Goal: Information Seeking & Learning: Learn about a topic

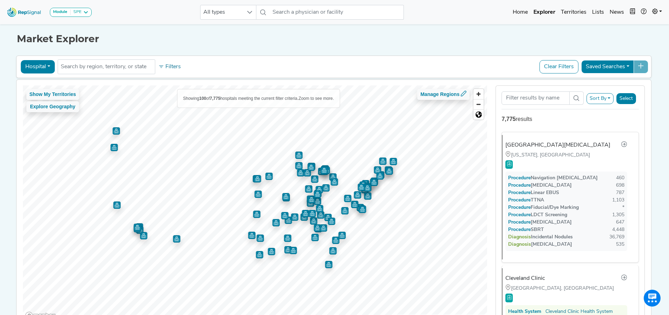
click at [558, 68] on button "Clear Filters" at bounding box center [559, 66] width 39 height 13
click at [163, 66] on button "Filters" at bounding box center [170, 67] width 26 height 12
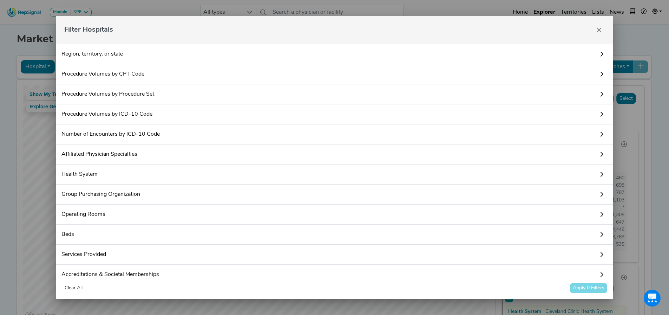
click at [164, 60] on link "Region, territory, or state" at bounding box center [335, 54] width 558 height 20
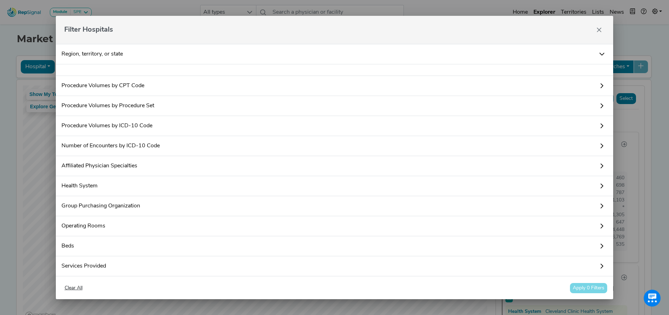
click at [600, 53] on icon at bounding box center [602, 54] width 5 height 3
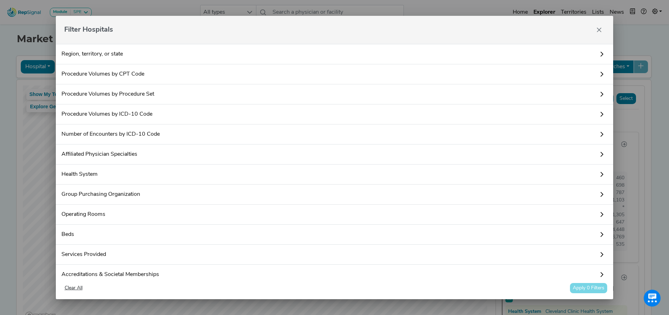
click at [582, 56] on link "Region, territory, or state" at bounding box center [335, 54] width 558 height 20
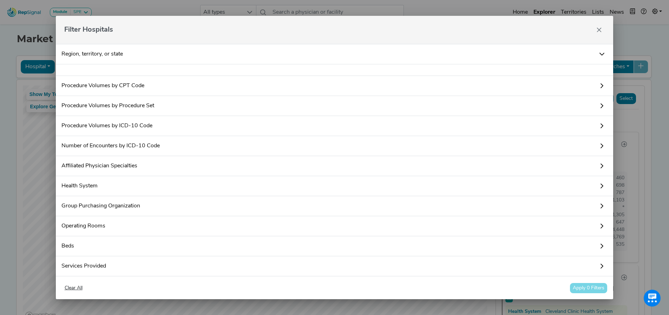
click at [599, 54] on icon at bounding box center [602, 54] width 6 height 6
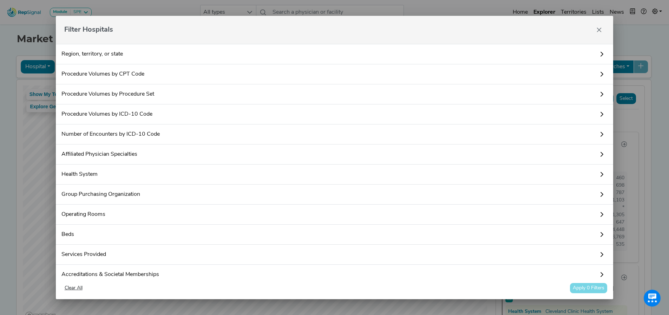
drag, startPoint x: 593, startPoint y: 56, endPoint x: 454, endPoint y: 73, distance: 139.9
click at [593, 55] on link "Region, territory, or state" at bounding box center [335, 54] width 558 height 20
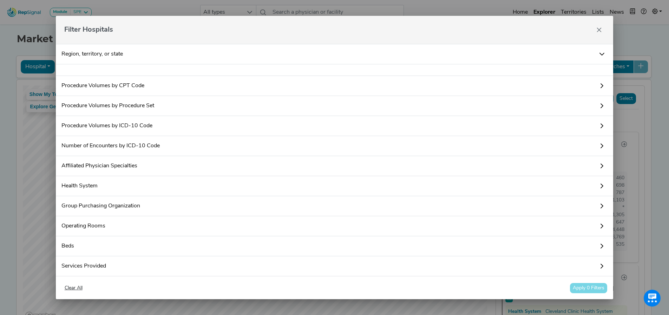
click at [357, 71] on div at bounding box center [335, 70] width 558 height 12
click at [108, 72] on div at bounding box center [335, 70] width 558 height 12
click at [601, 56] on link "Region, territory, or state" at bounding box center [335, 54] width 558 height 20
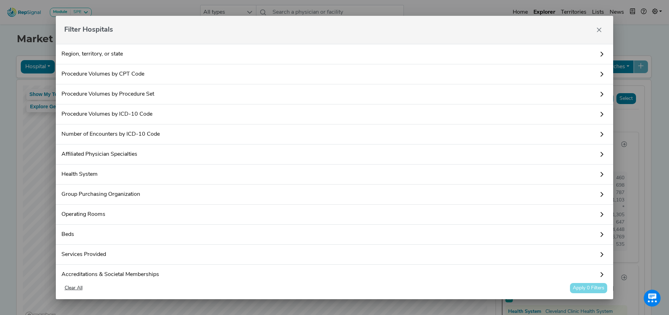
click at [599, 74] on icon at bounding box center [602, 74] width 6 height 6
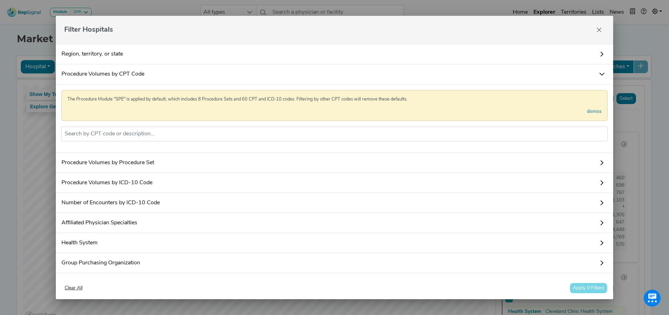
click at [599, 74] on icon at bounding box center [602, 74] width 6 height 6
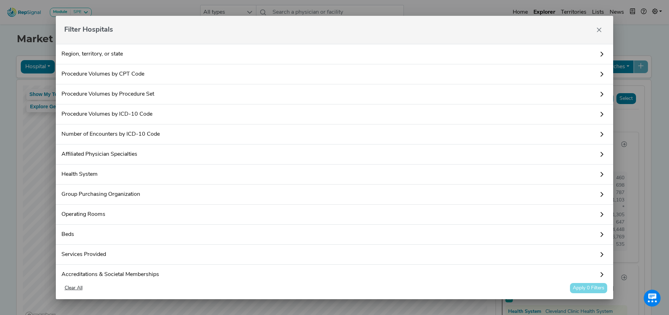
click at [599, 92] on icon at bounding box center [602, 94] width 6 height 6
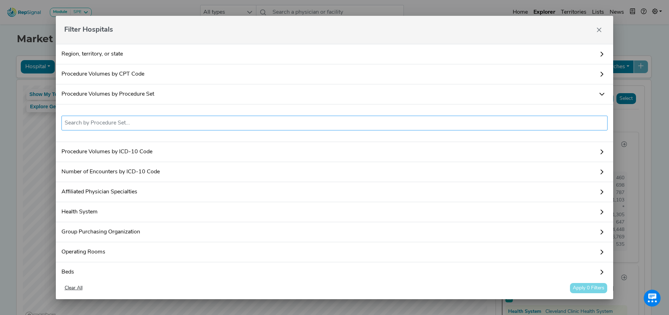
click at [267, 124] on input "text" at bounding box center [335, 123] width 540 height 8
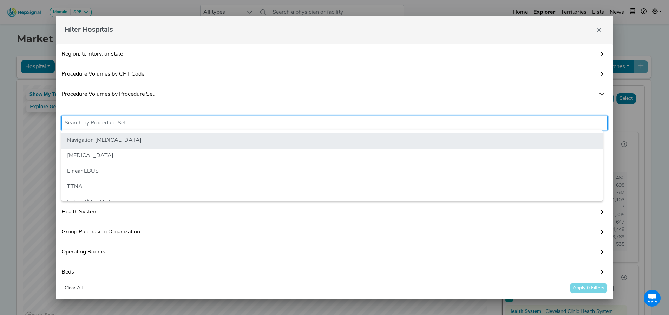
click at [197, 143] on li "Navigation [MEDICAL_DATA]" at bounding box center [331, 140] width 541 height 15
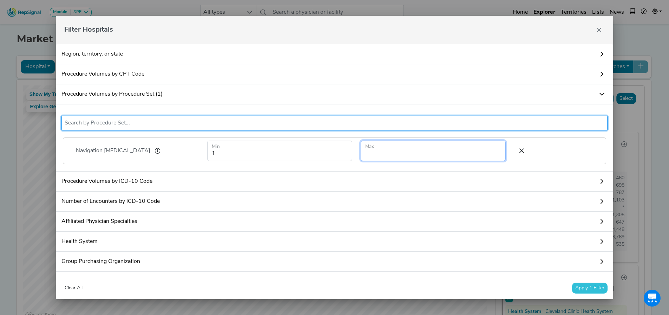
click at [430, 152] on input "number" at bounding box center [433, 151] width 145 height 20
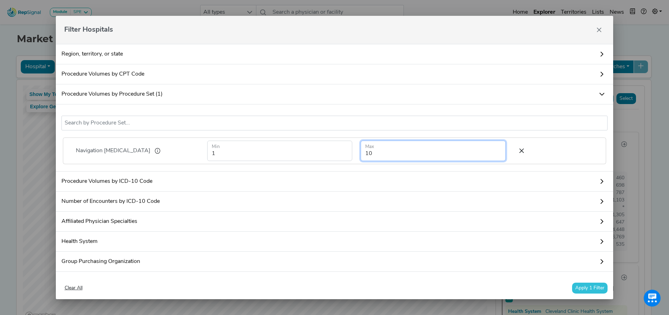
type input "10"
click at [593, 286] on button "Apply 1 Filter" at bounding box center [589, 287] width 35 height 11
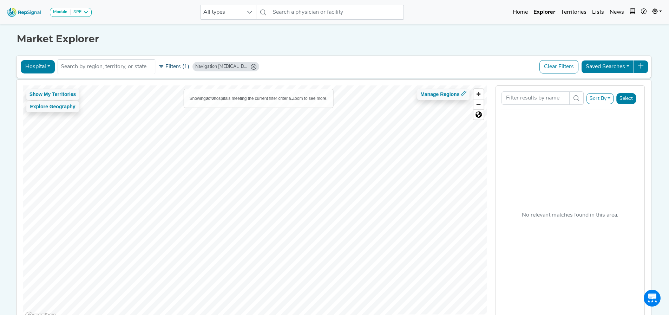
click at [168, 66] on button "Filters (1)" at bounding box center [174, 67] width 34 height 12
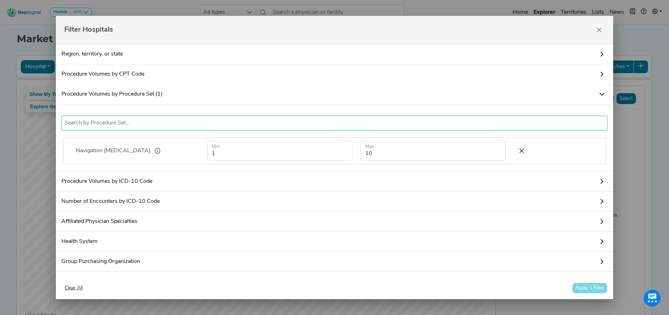
click at [159, 123] on input "text" at bounding box center [335, 123] width 540 height 8
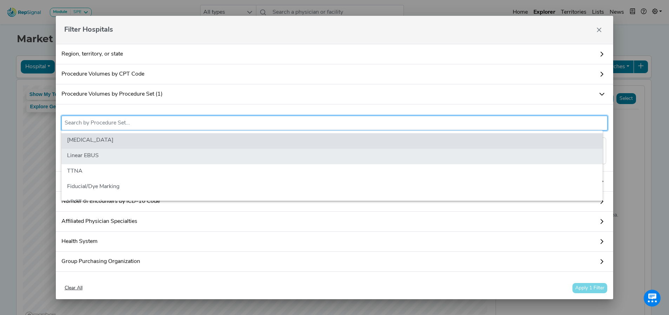
click at [140, 155] on li "Linear EBUS" at bounding box center [331, 156] width 541 height 15
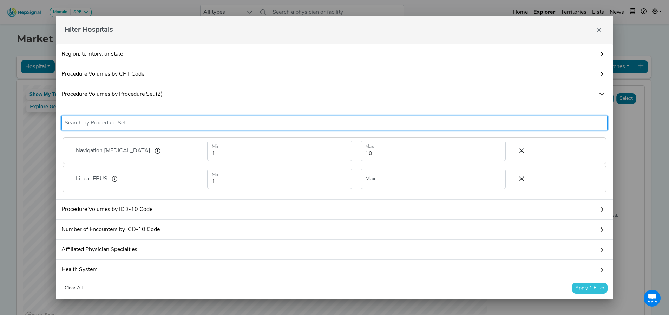
click at [172, 124] on input "text" at bounding box center [335, 123] width 540 height 8
click at [137, 120] on input "text" at bounding box center [335, 123] width 540 height 8
click at [124, 126] on input "text" at bounding box center [335, 123] width 540 height 8
click at [162, 120] on input "text" at bounding box center [335, 123] width 540 height 8
drag, startPoint x: 222, startPoint y: 274, endPoint x: 220, endPoint y: 270, distance: 4.1
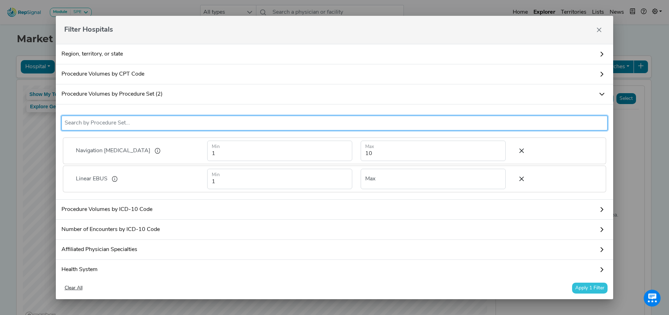
click at [222, 273] on link "Health System" at bounding box center [335, 270] width 558 height 20
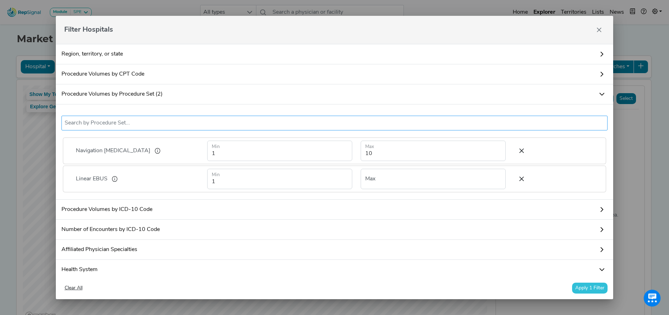
click at [155, 124] on input "text" at bounding box center [335, 123] width 540 height 8
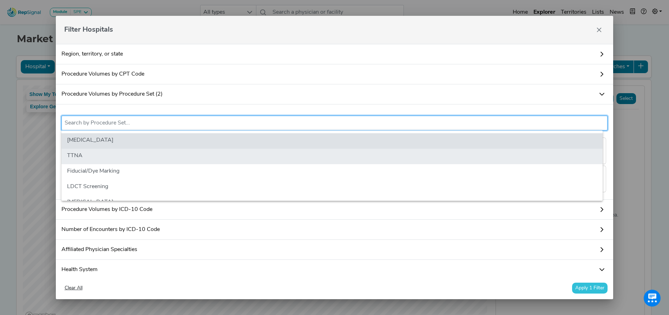
click at [144, 157] on li "TTNA" at bounding box center [331, 156] width 541 height 15
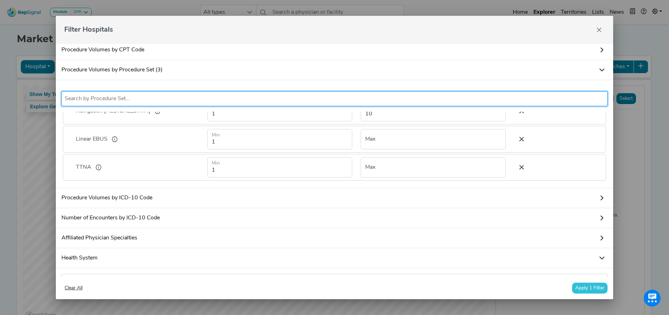
scroll to position [35, 0]
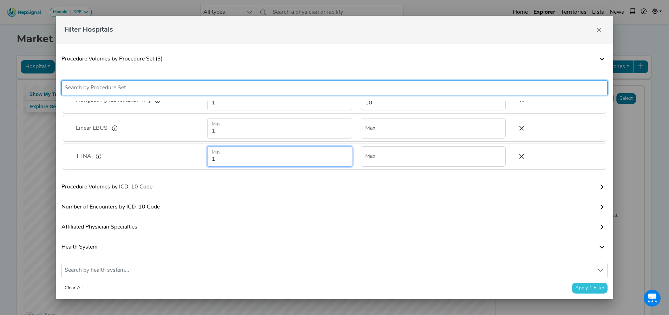
click at [262, 152] on input "1" at bounding box center [279, 156] width 145 height 20
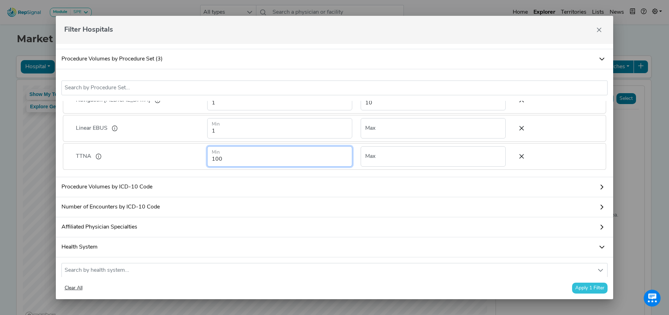
type input "100"
click at [587, 286] on button "Apply 1 Filter" at bounding box center [589, 287] width 35 height 11
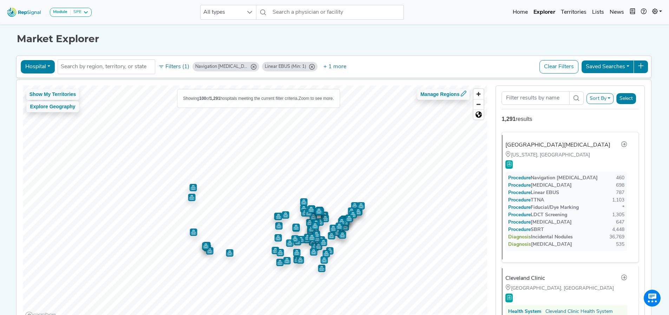
click at [168, 65] on button "Filters (1)" at bounding box center [174, 67] width 34 height 12
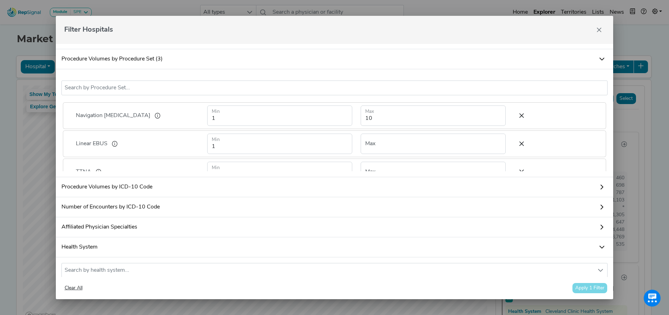
scroll to position [0, 0]
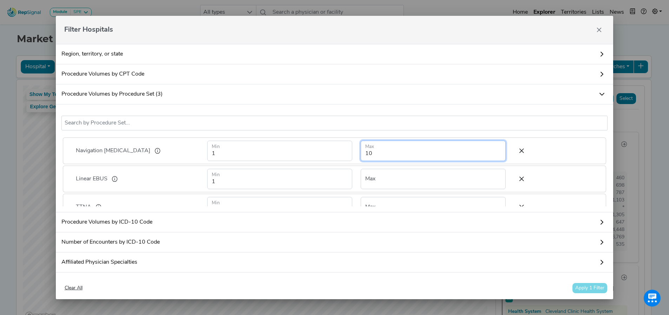
click at [375, 149] on input "10" at bounding box center [433, 151] width 145 height 20
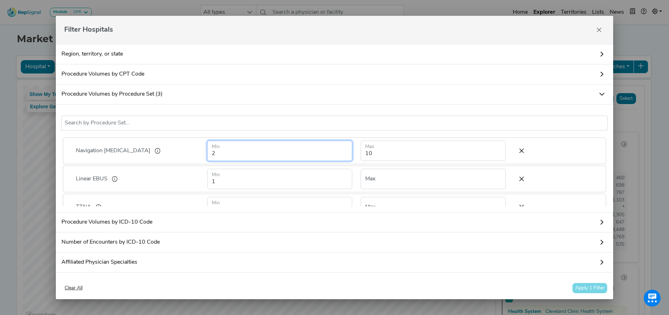
type input "2"
click at [340, 151] on input "2" at bounding box center [279, 151] width 145 height 20
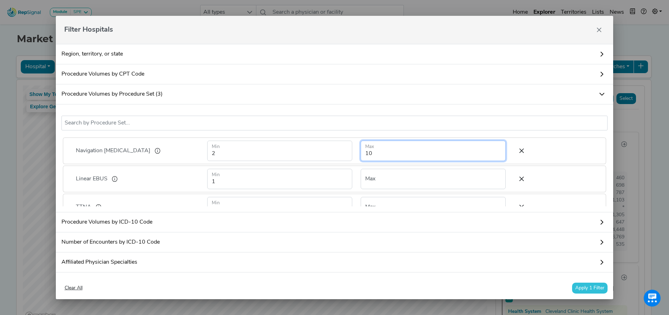
click at [438, 156] on input "10" at bounding box center [433, 151] width 145 height 20
type input "1"
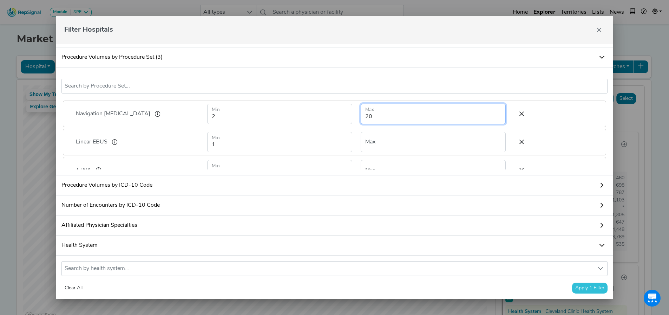
scroll to position [70, 0]
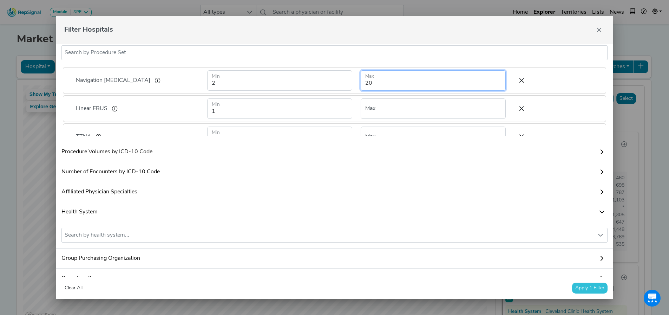
type input "20"
click at [586, 286] on button "Apply 1 Filter" at bounding box center [589, 287] width 35 height 11
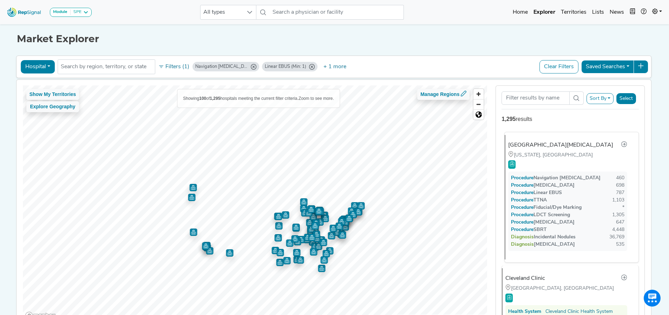
click at [617, 176] on div "460" at bounding box center [620, 177] width 8 height 7
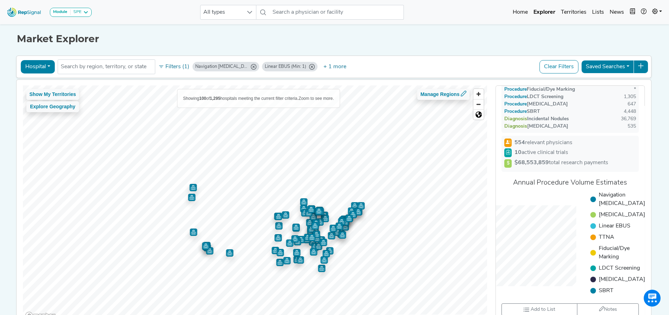
scroll to position [0, 0]
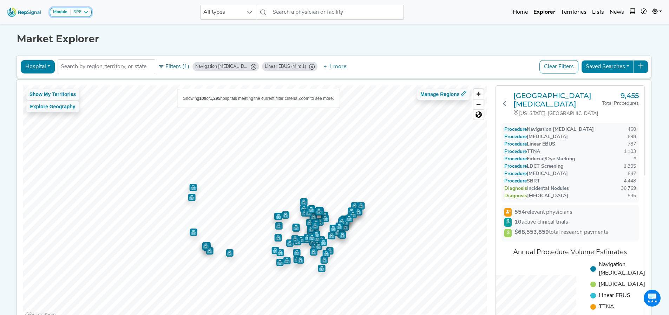
click at [90, 16] on button "Module SPE" at bounding box center [71, 12] width 42 height 9
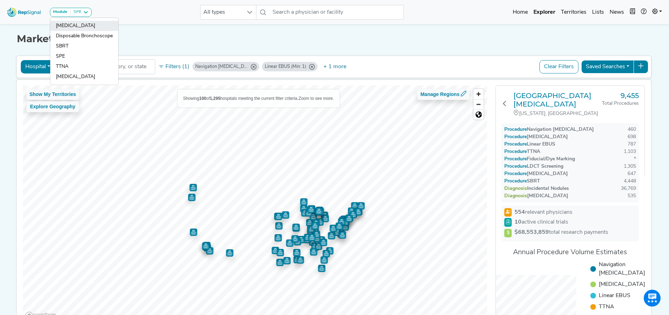
click at [93, 31] on link "[MEDICAL_DATA]" at bounding box center [84, 36] width 68 height 10
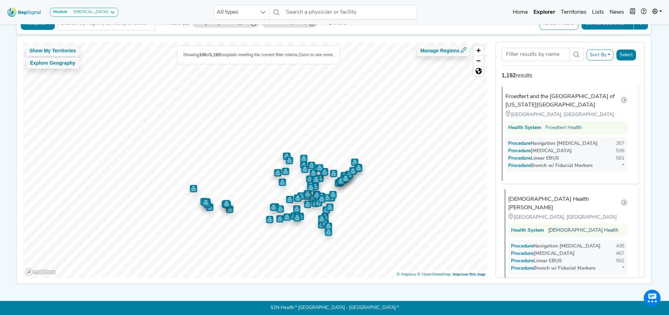
scroll to position [4040, 0]
